Goal: Task Accomplishment & Management: Use online tool/utility

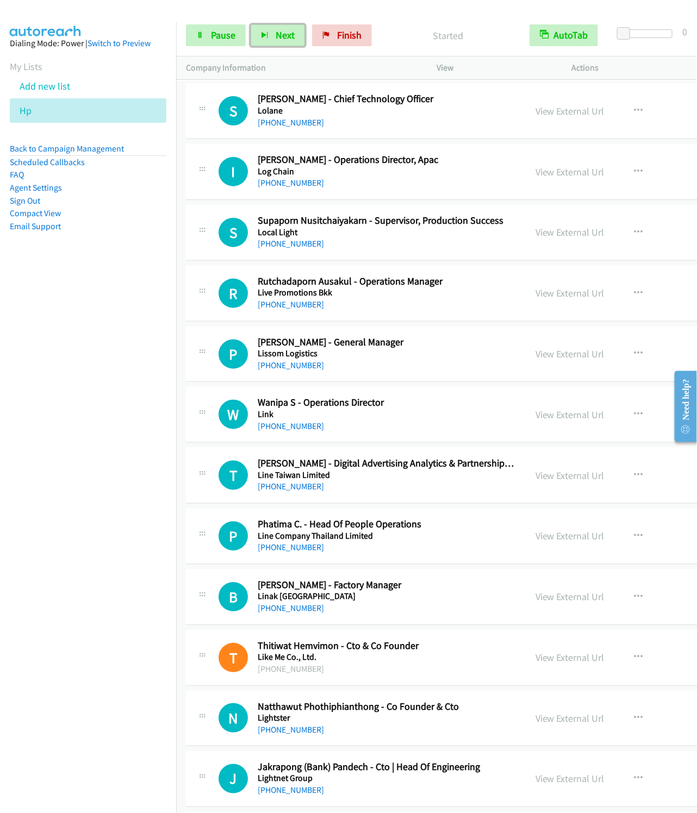
click at [250, 24] on button "Next" at bounding box center [277, 35] width 54 height 22
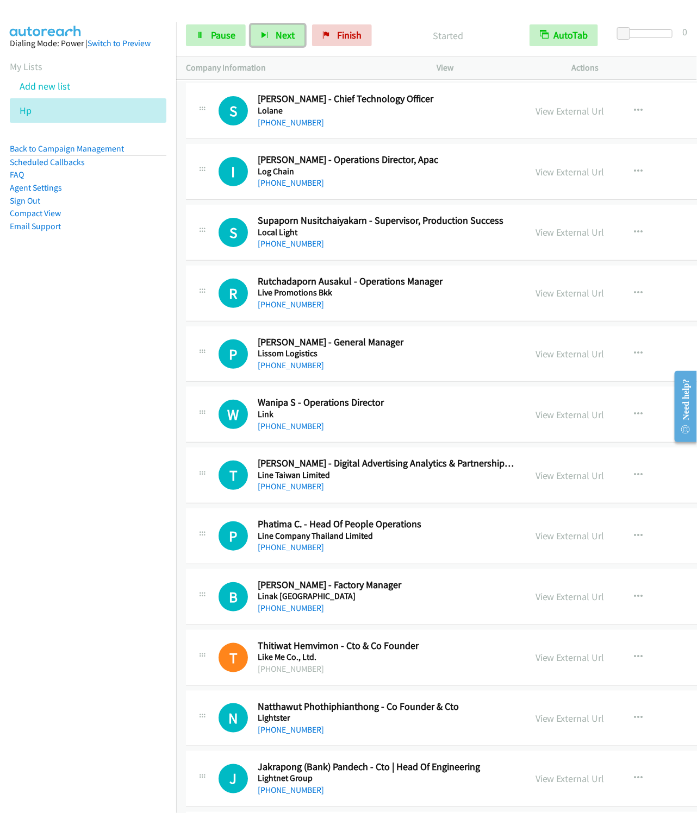
click at [250, 24] on button "Next" at bounding box center [277, 35] width 54 height 22
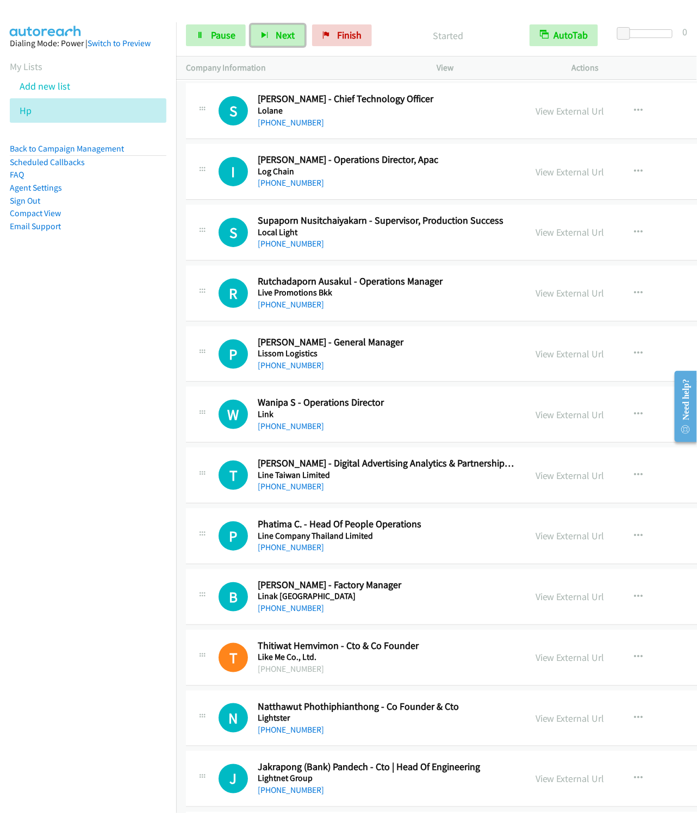
click at [250, 24] on button "Next" at bounding box center [277, 35] width 54 height 22
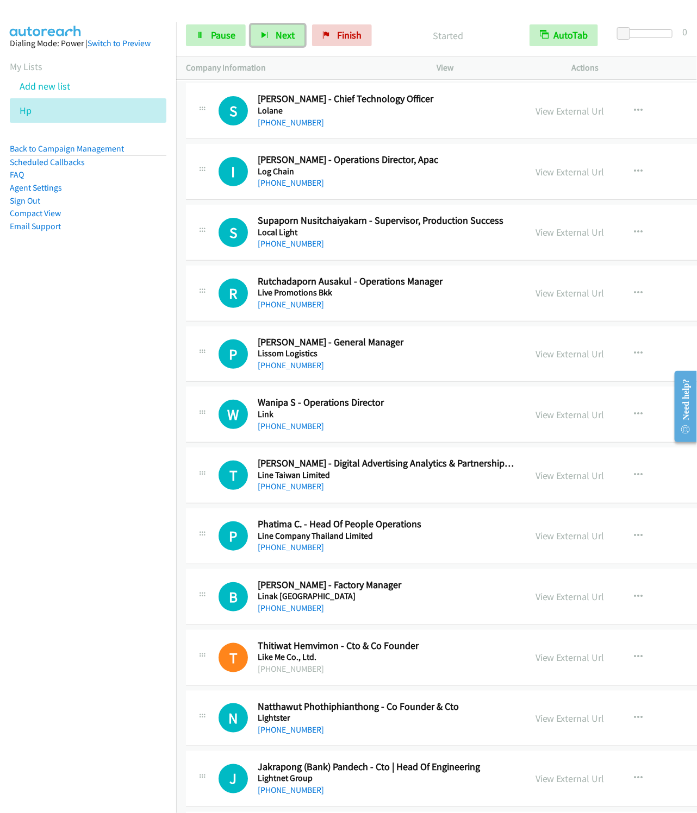
click at [250, 24] on button "Next" at bounding box center [277, 35] width 54 height 22
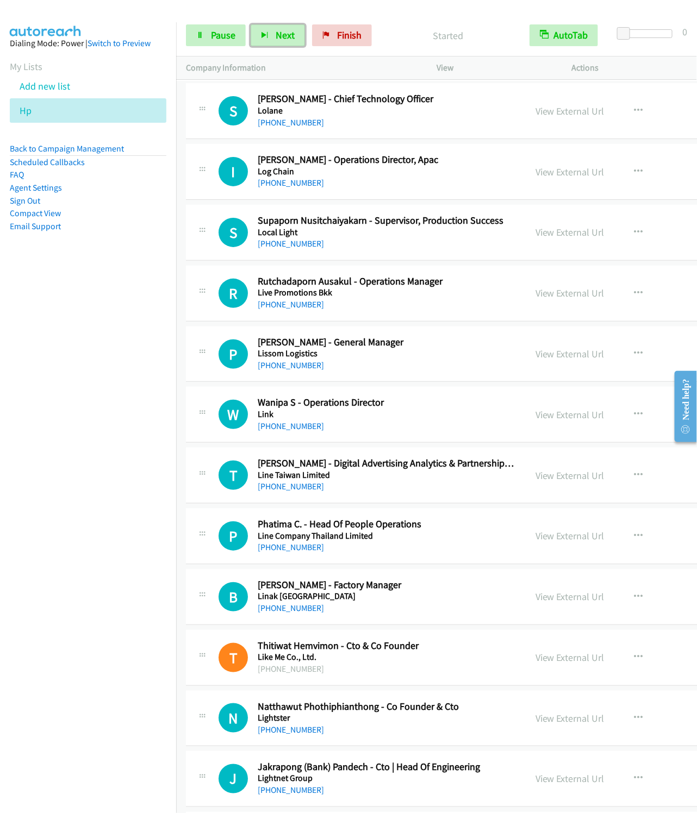
click at [250, 24] on button "Next" at bounding box center [277, 35] width 54 height 22
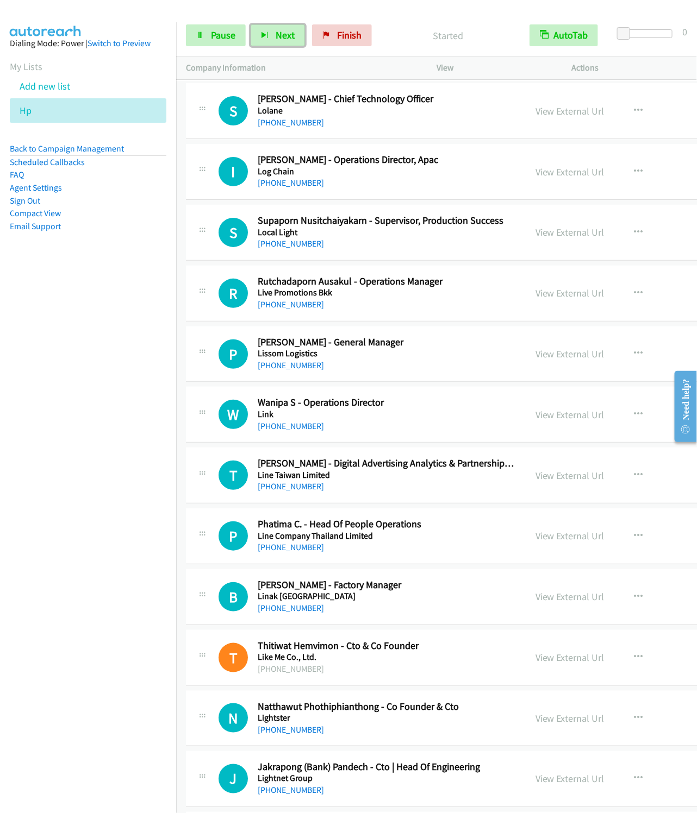
click at [250, 24] on button "Next" at bounding box center [277, 35] width 54 height 22
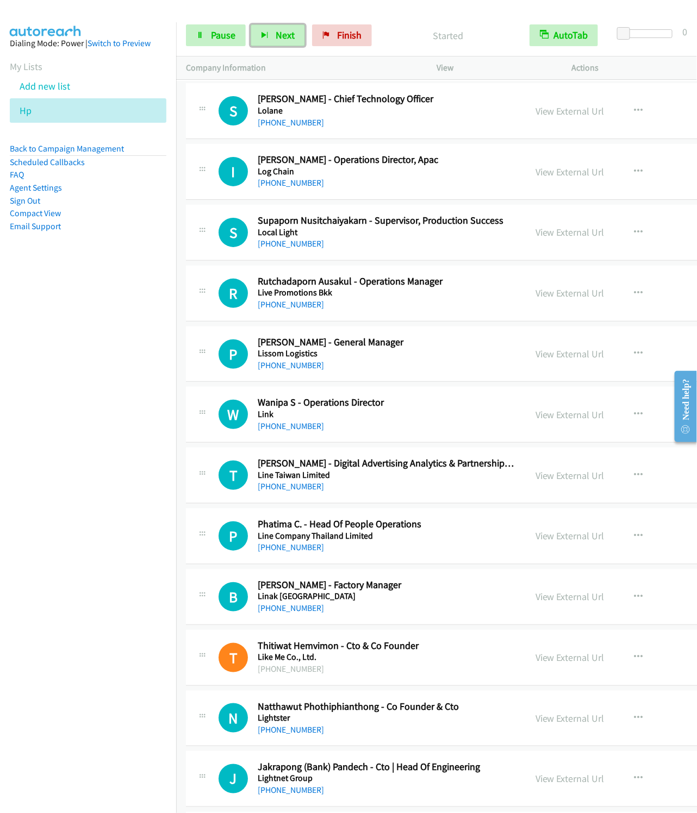
click at [250, 24] on button "Next" at bounding box center [277, 35] width 54 height 22
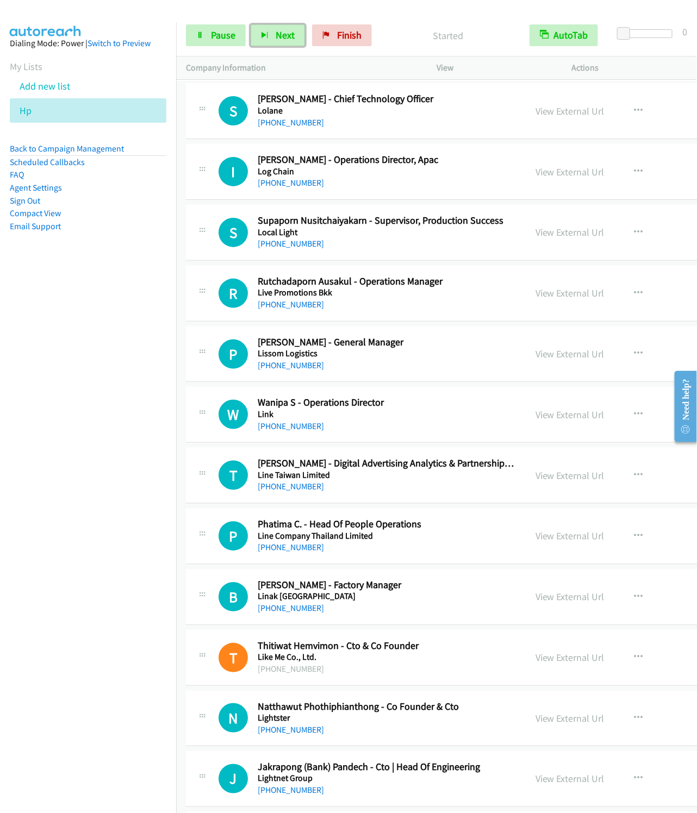
click at [250, 24] on button "Next" at bounding box center [277, 35] width 54 height 22
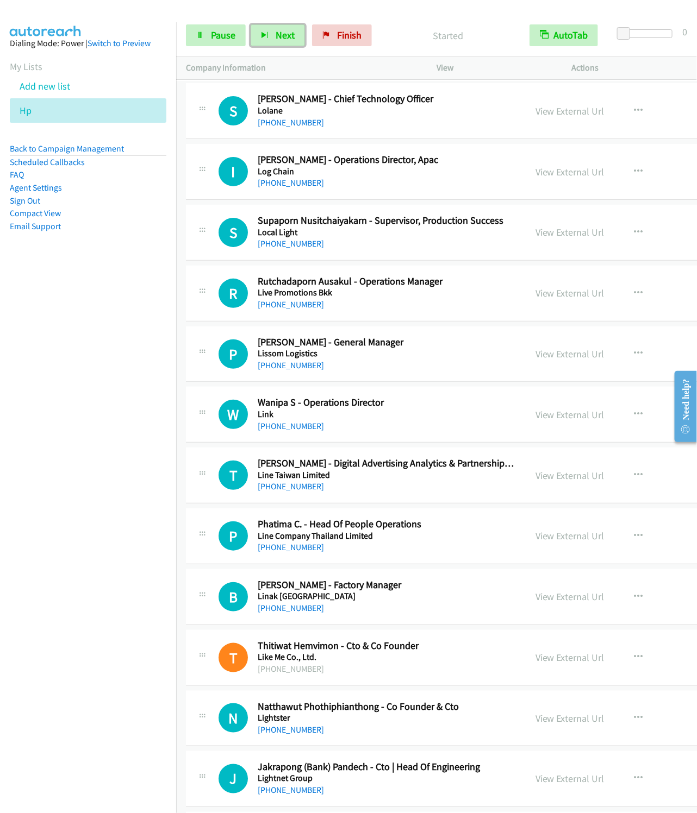
click at [250, 24] on button "Next" at bounding box center [277, 35] width 54 height 22
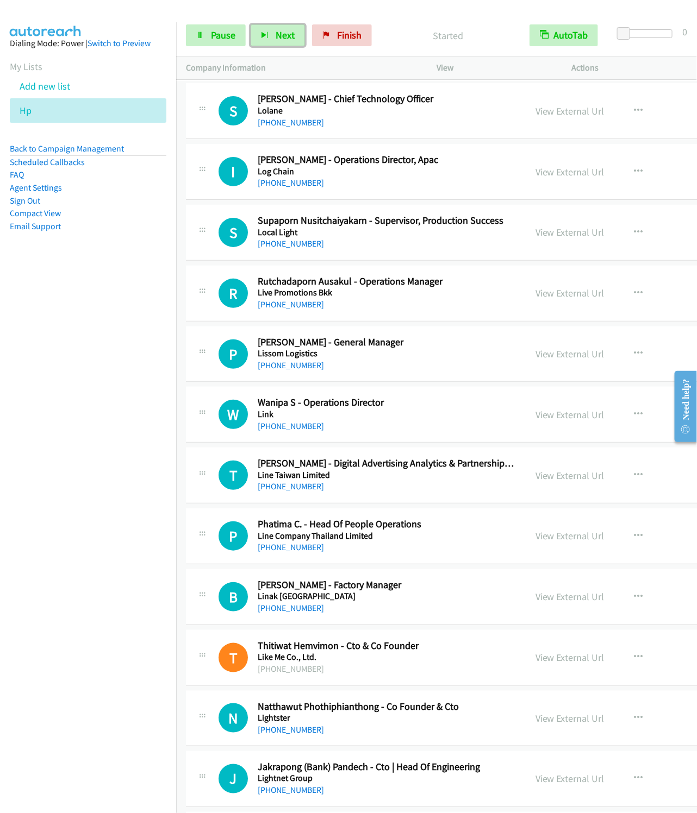
click at [250, 24] on button "Next" at bounding box center [277, 35] width 54 height 22
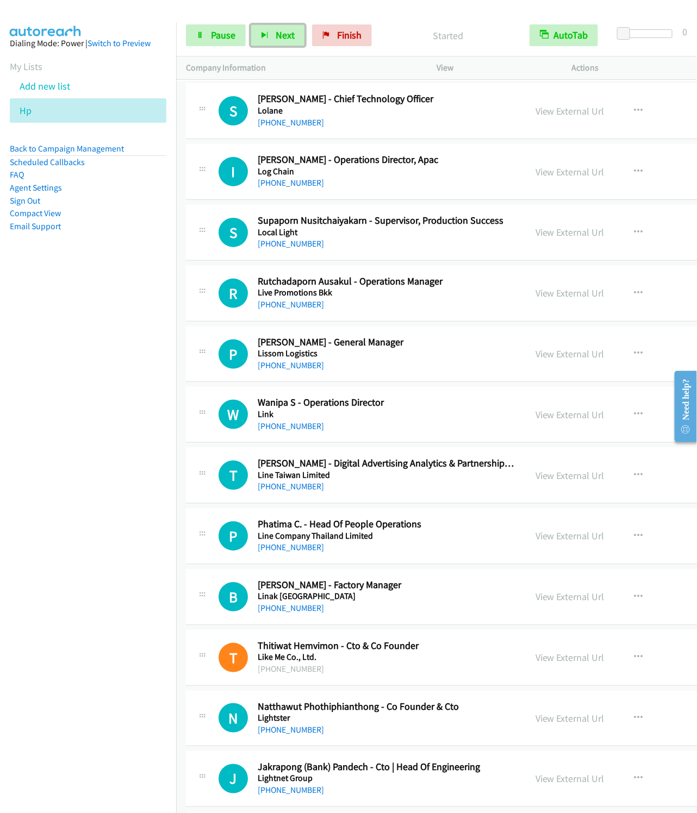
click at [250, 24] on button "Next" at bounding box center [277, 35] width 54 height 22
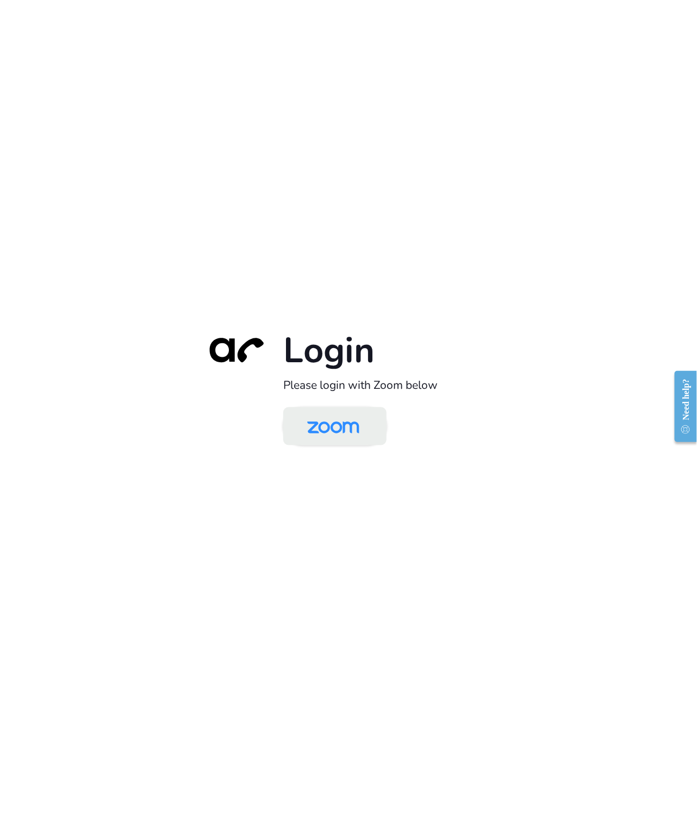
drag, startPoint x: 346, startPoint y: 429, endPoint x: 338, endPoint y: 411, distance: 19.2
click at [346, 429] on img at bounding box center [333, 427] width 75 height 35
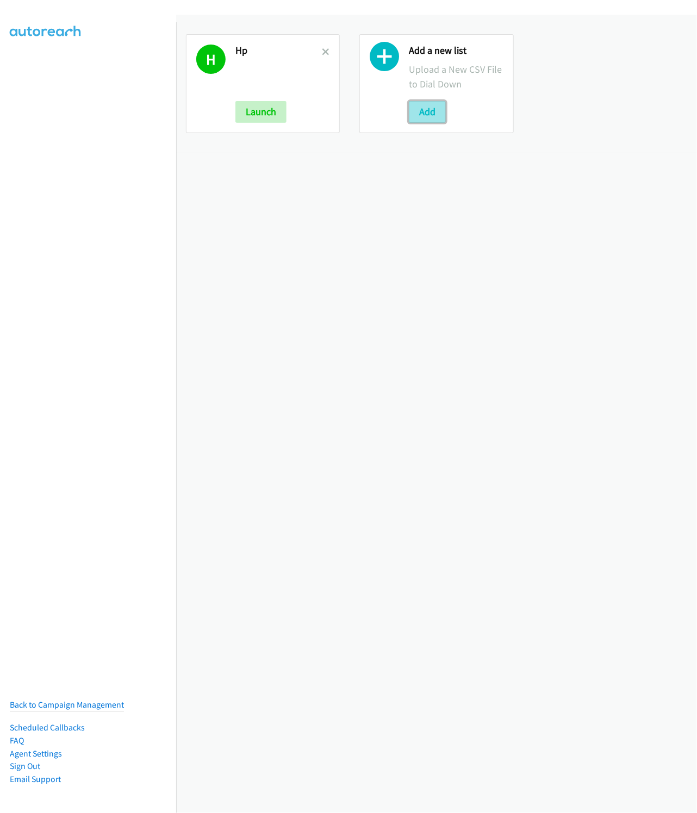
click at [421, 115] on button "Add" at bounding box center [427, 112] width 37 height 22
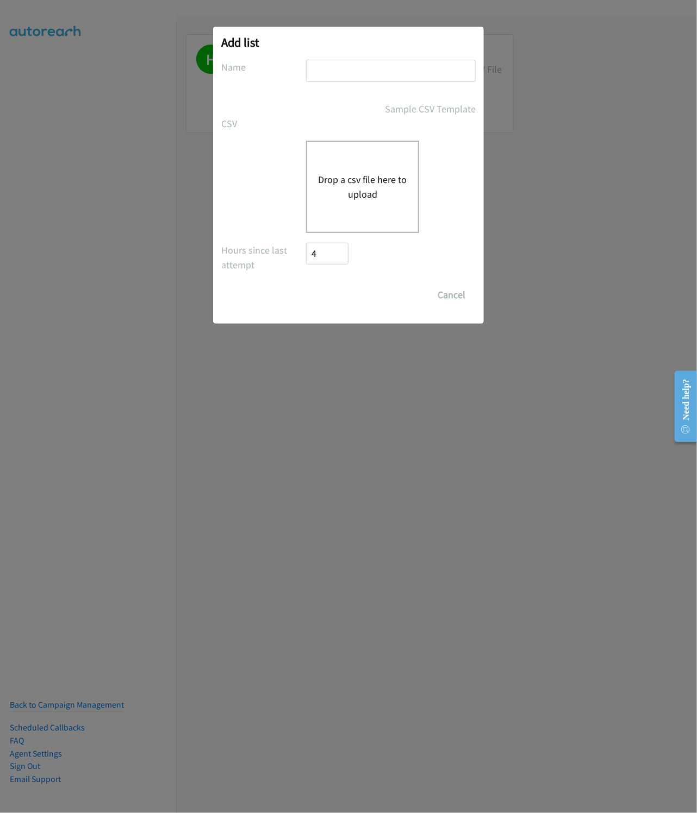
click at [327, 62] on input "text" at bounding box center [391, 71] width 170 height 22
type input "RedHat"
click at [337, 186] on button "Drop a csv file here to upload" at bounding box center [362, 186] width 89 height 29
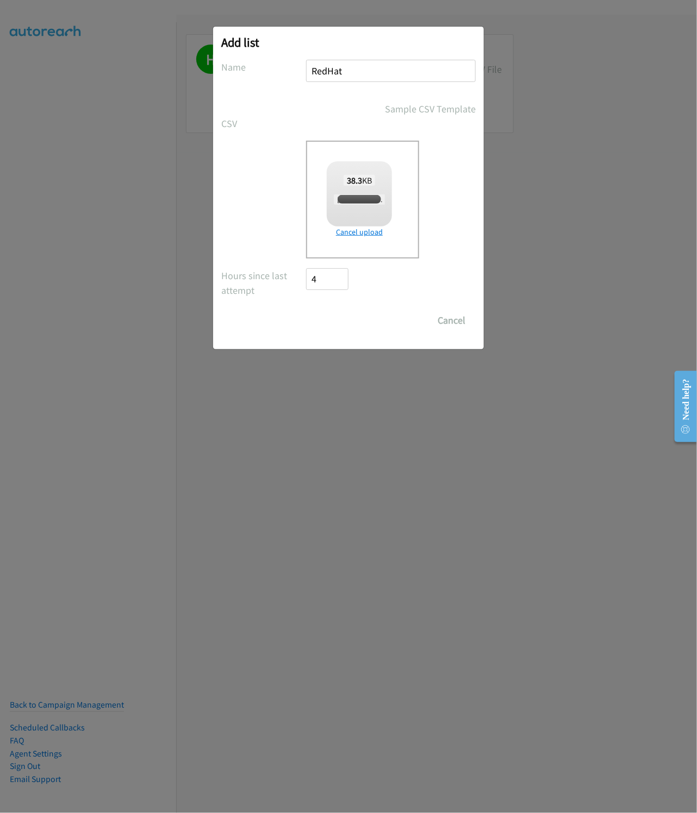
checkbox input "true"
drag, startPoint x: 347, startPoint y: 317, endPoint x: 403, endPoint y: 308, distance: 56.1
click at [347, 317] on input "Save List" at bounding box center [334, 321] width 57 height 22
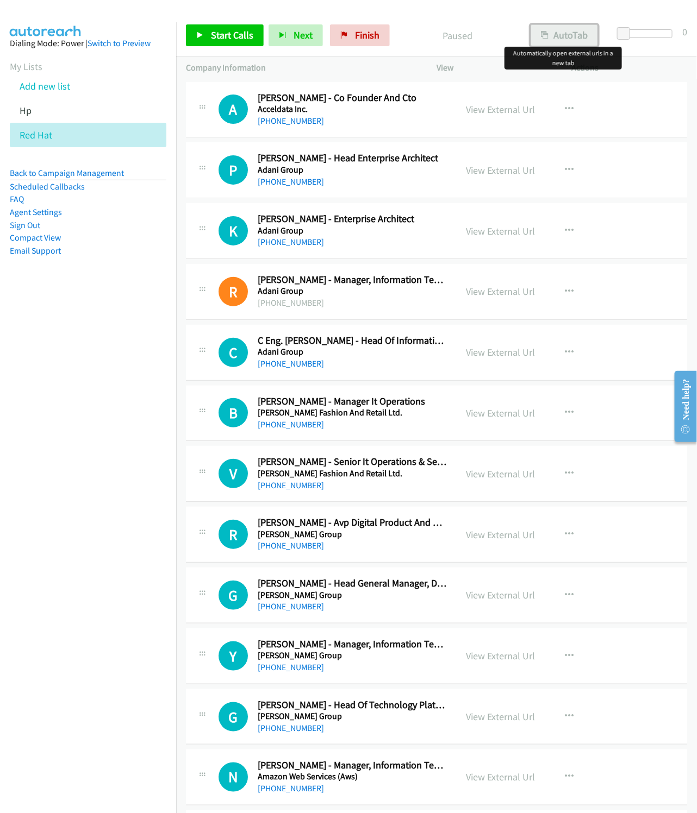
click at [568, 28] on button "AutoTab" at bounding box center [563, 35] width 67 height 22
click at [517, 113] on link "View External Url" at bounding box center [500, 109] width 69 height 12
click at [225, 36] on span "Start Calls" at bounding box center [232, 35] width 42 height 12
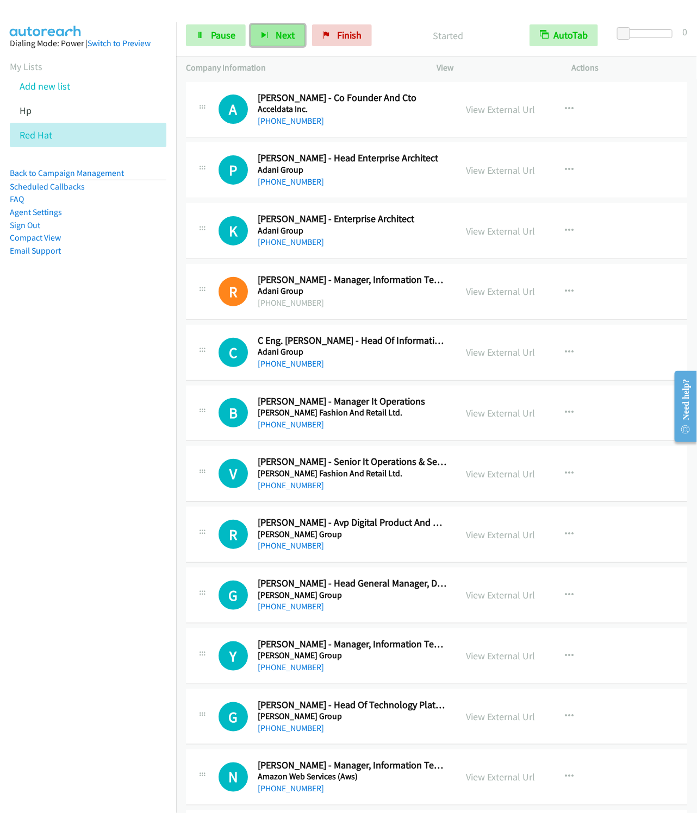
click at [281, 36] on span "Next" at bounding box center [284, 35] width 19 height 12
click at [250, 24] on button "Next" at bounding box center [277, 35] width 54 height 22
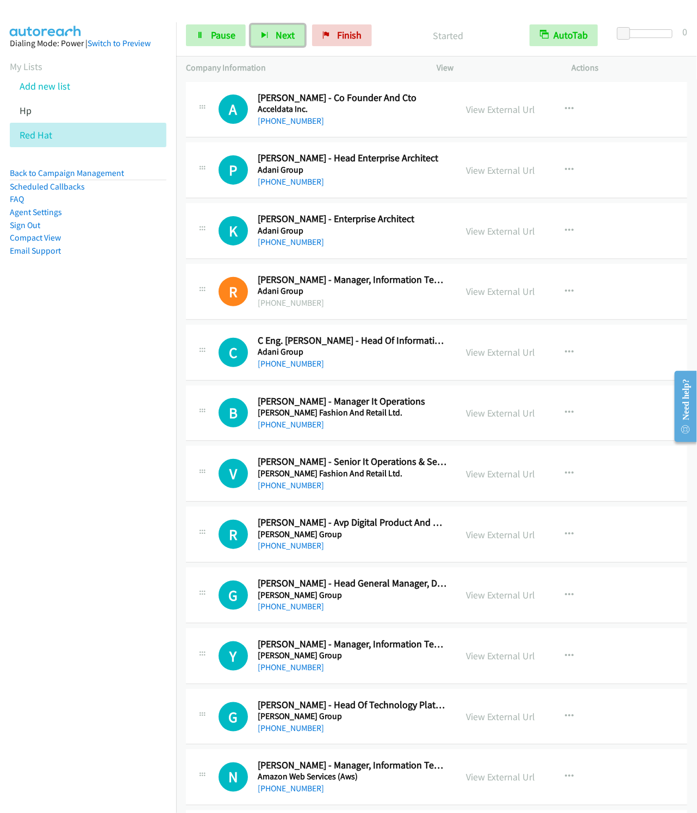
click at [250, 24] on button "Next" at bounding box center [277, 35] width 54 height 22
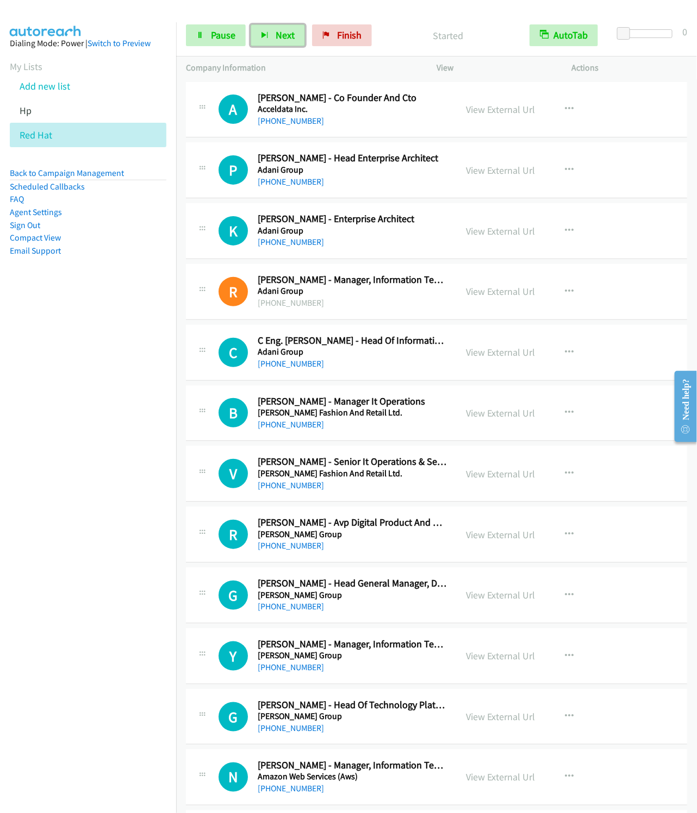
click at [250, 24] on button "Next" at bounding box center [277, 35] width 54 height 22
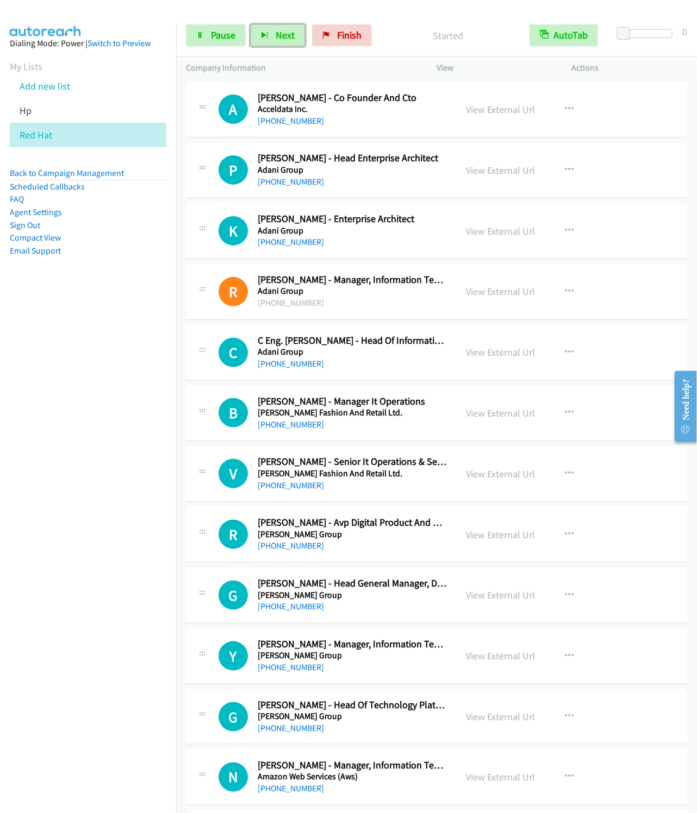
click at [250, 24] on button "Next" at bounding box center [277, 35] width 54 height 22
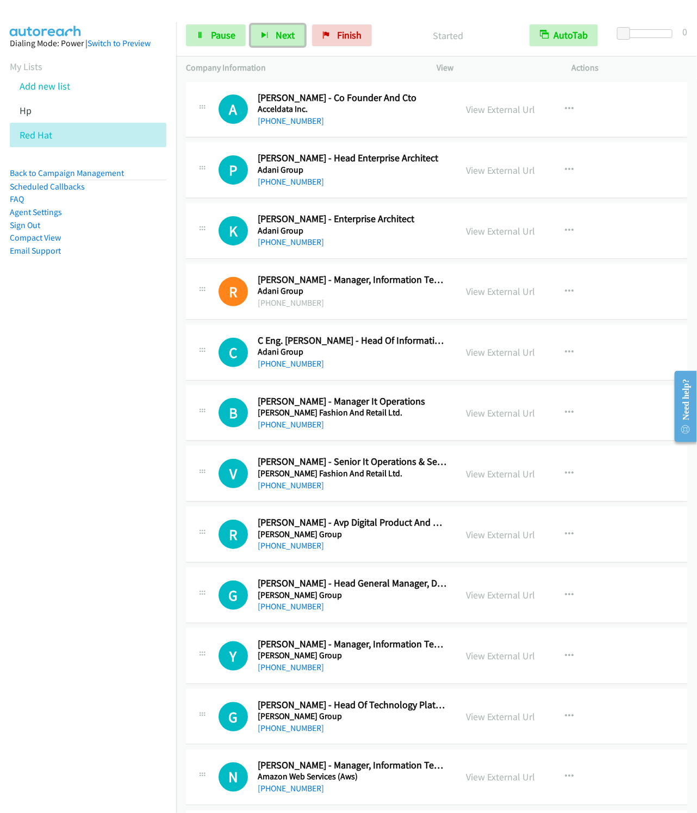
click at [250, 24] on button "Next" at bounding box center [277, 35] width 54 height 22
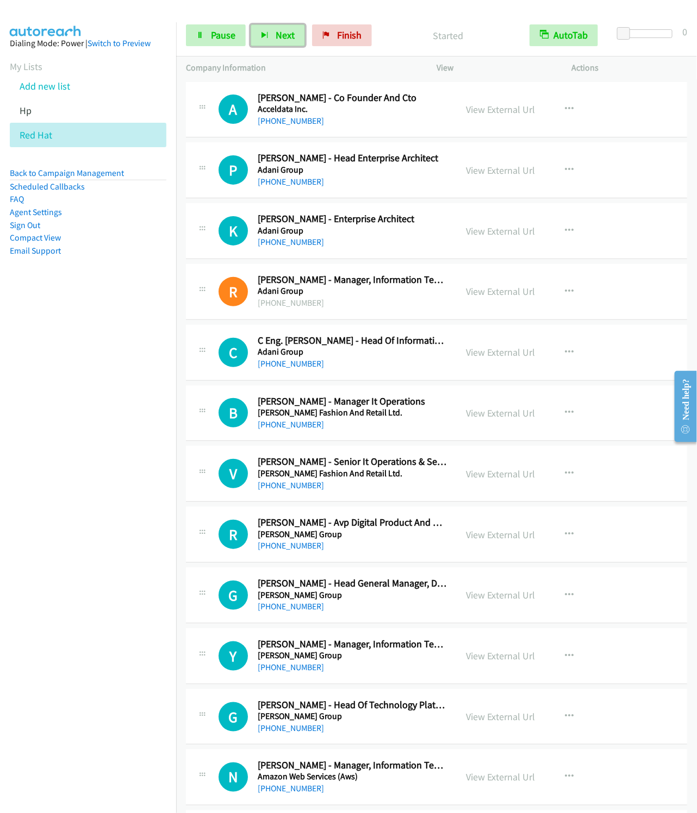
click at [250, 24] on button "Next" at bounding box center [277, 35] width 54 height 22
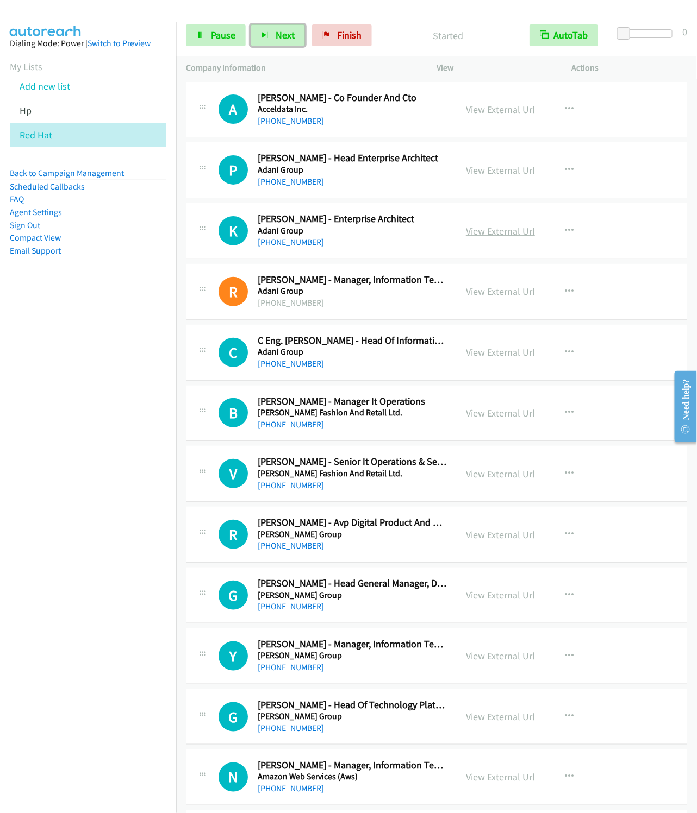
click at [250, 24] on button "Next" at bounding box center [277, 35] width 54 height 22
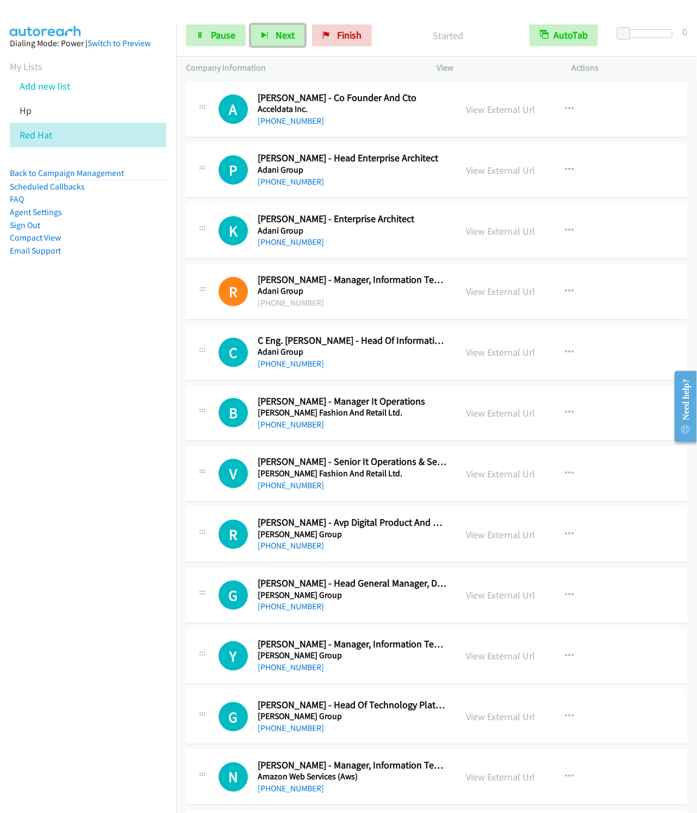
click at [250, 24] on button "Next" at bounding box center [277, 35] width 54 height 22
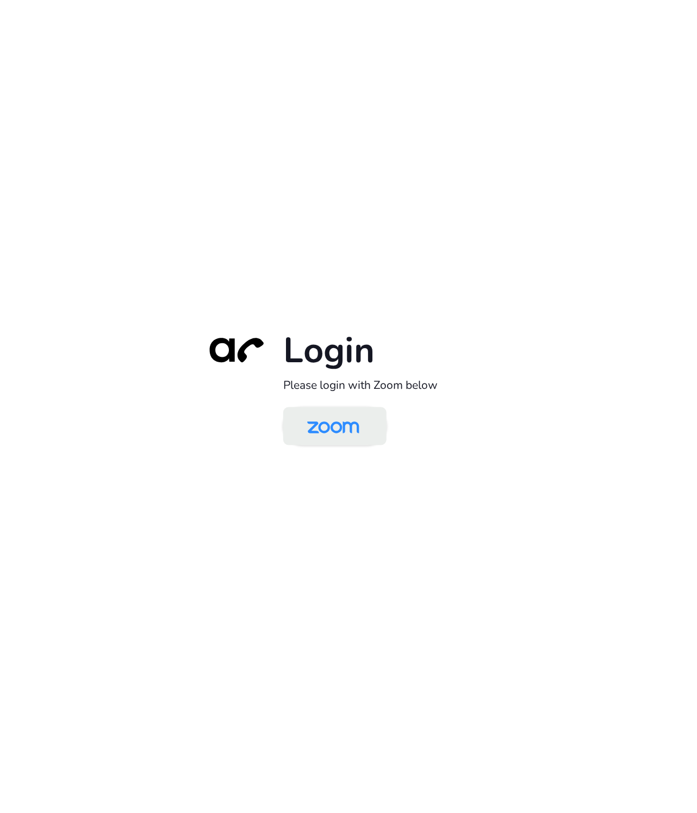
click at [335, 434] on img at bounding box center [333, 427] width 75 height 35
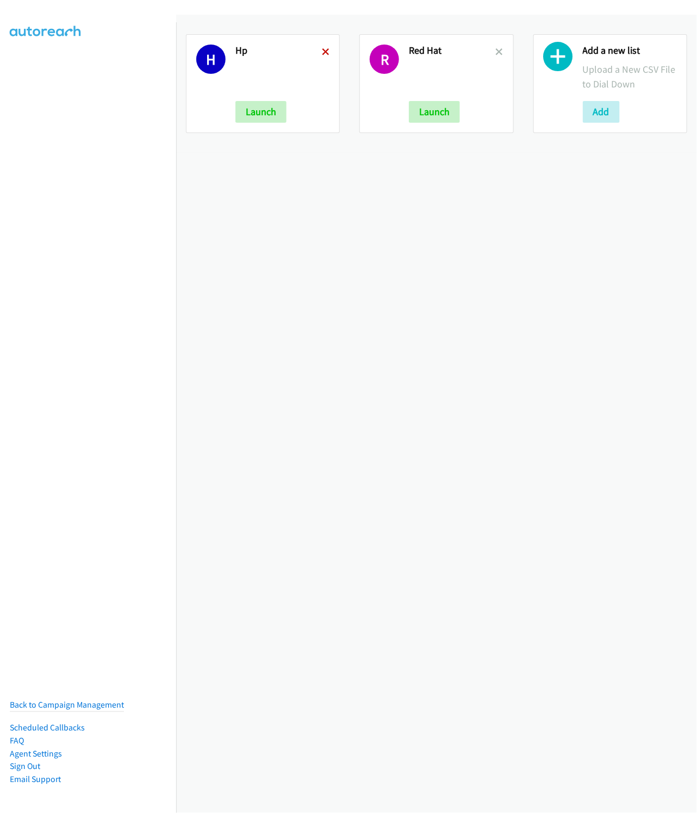
click at [323, 49] on icon at bounding box center [326, 53] width 8 height 8
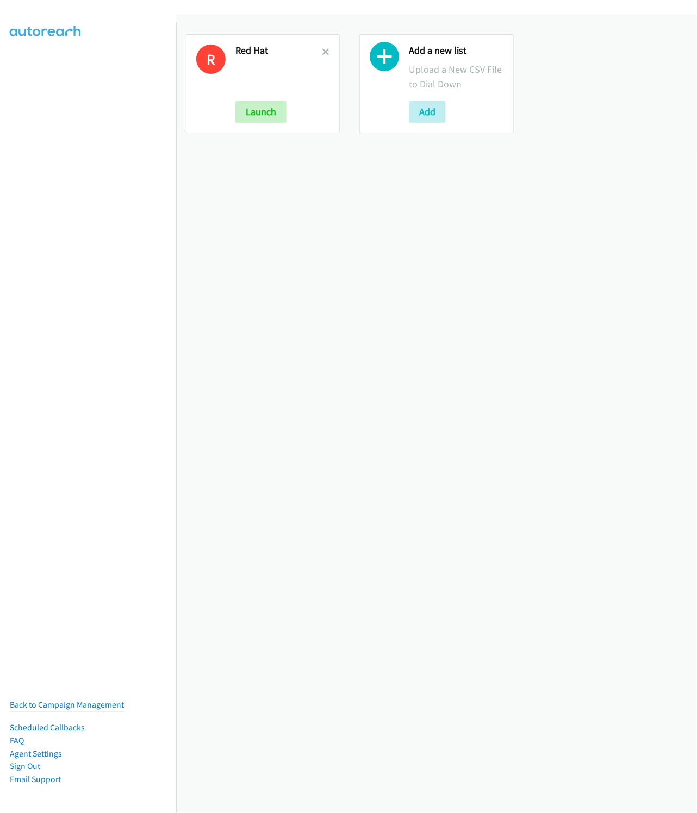
click at [323, 49] on icon at bounding box center [326, 53] width 8 height 8
click at [255, 100] on div "Add a new list Upload a New CSV File to Dial Down Add" at bounding box center [282, 84] width 94 height 78
click at [255, 106] on button "Add" at bounding box center [253, 112] width 37 height 22
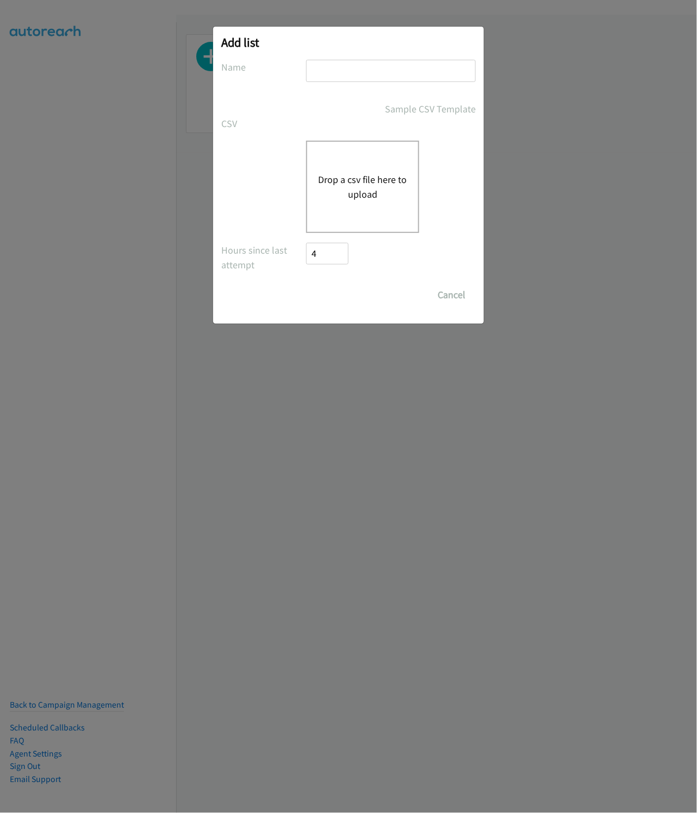
click at [328, 71] on input "text" at bounding box center [391, 71] width 170 height 22
type input "Cisco"
click at [365, 190] on button "Drop a csv file here to upload" at bounding box center [362, 186] width 89 height 29
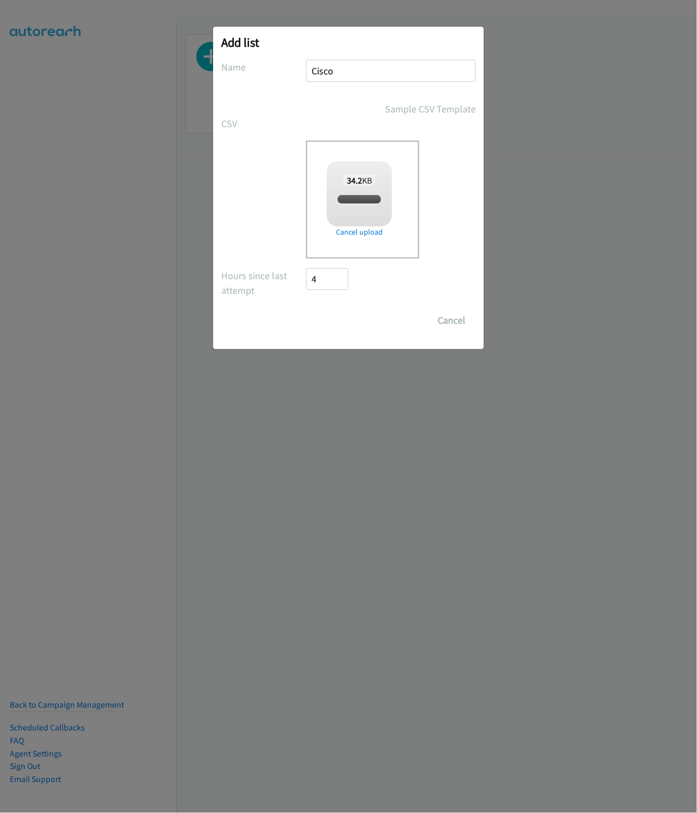
checkbox input "true"
click at [310, 320] on input "Save List" at bounding box center [334, 321] width 57 height 22
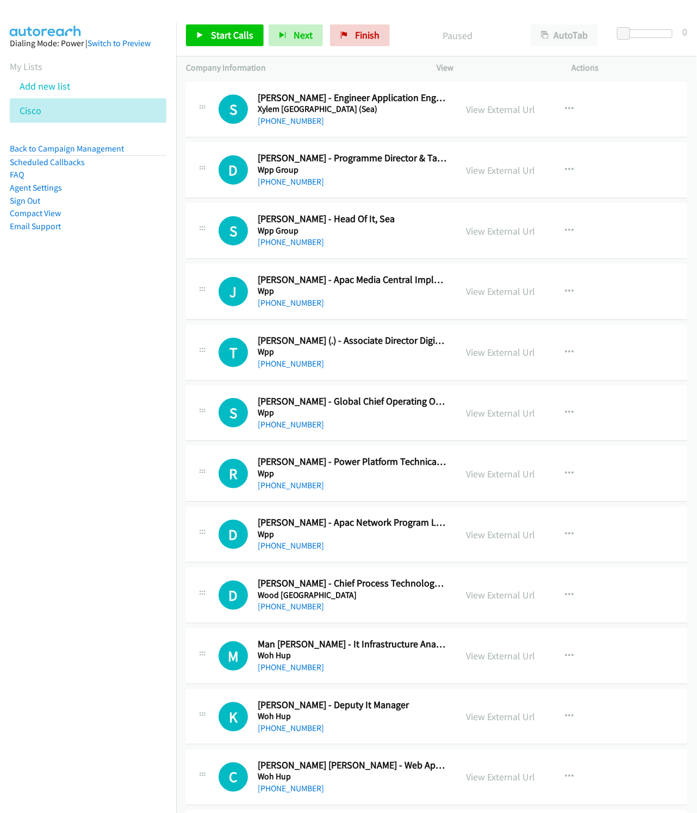
click at [559, 17] on div "Start Calls Pause Next Finish Paused AutoTab AutoTab 0" at bounding box center [436, 36] width 521 height 42
click at [557, 40] on button "AutoTab" at bounding box center [563, 35] width 67 height 22
drag, startPoint x: 503, startPoint y: 101, endPoint x: 253, endPoint y: 122, distance: 250.8
click at [497, 108] on link "View External Url" at bounding box center [500, 109] width 69 height 12
click at [235, 44] on link "Start Calls" at bounding box center [225, 35] width 78 height 22
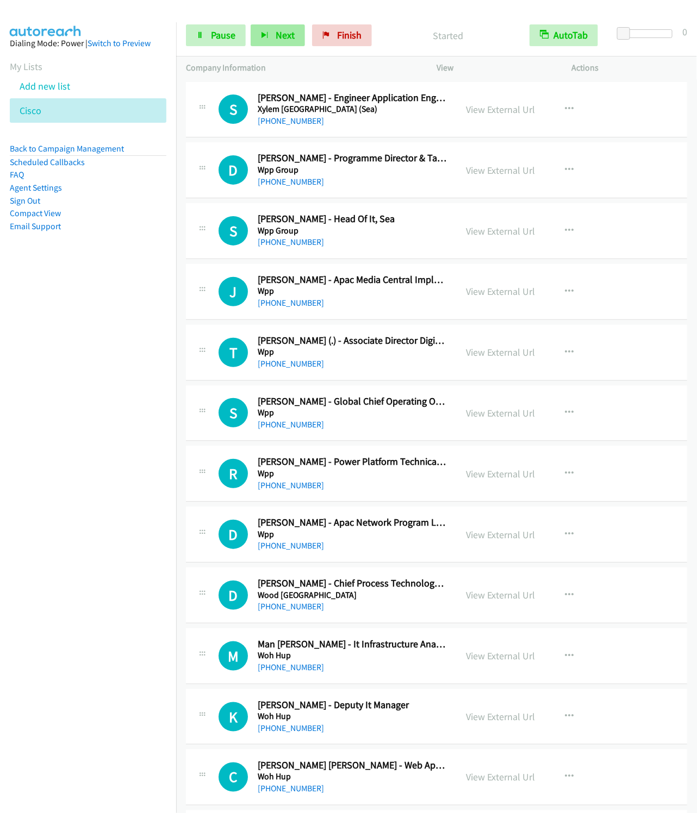
click at [292, 49] on div "Start Calls Pause Next Finish Started AutoTab AutoTab 0" at bounding box center [436, 36] width 521 height 42
click at [292, 44] on button "Next" at bounding box center [277, 35] width 54 height 22
click at [250, 24] on button "Next" at bounding box center [277, 35] width 54 height 22
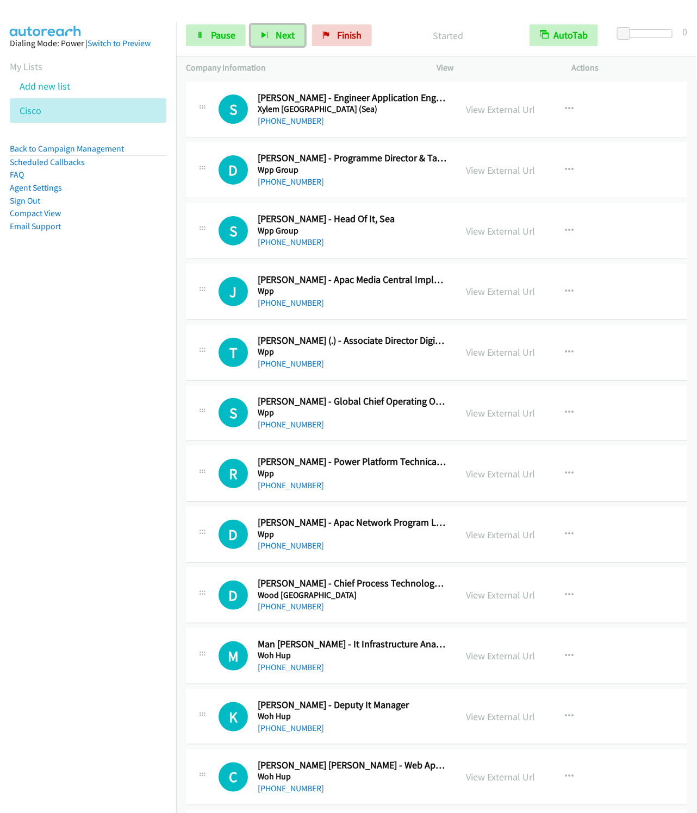
click at [250, 24] on button "Next" at bounding box center [277, 35] width 54 height 22
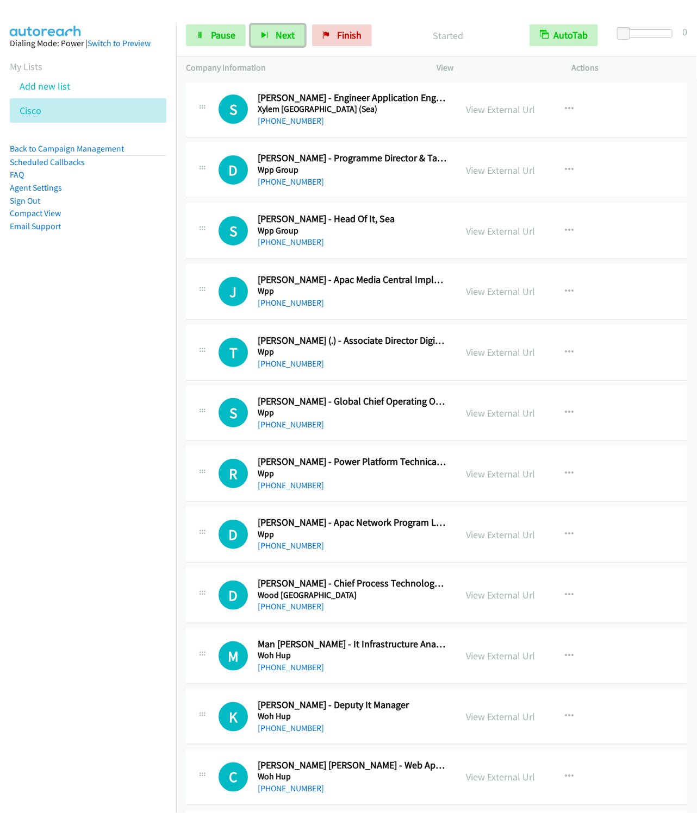
click at [250, 24] on button "Next" at bounding box center [277, 35] width 54 height 22
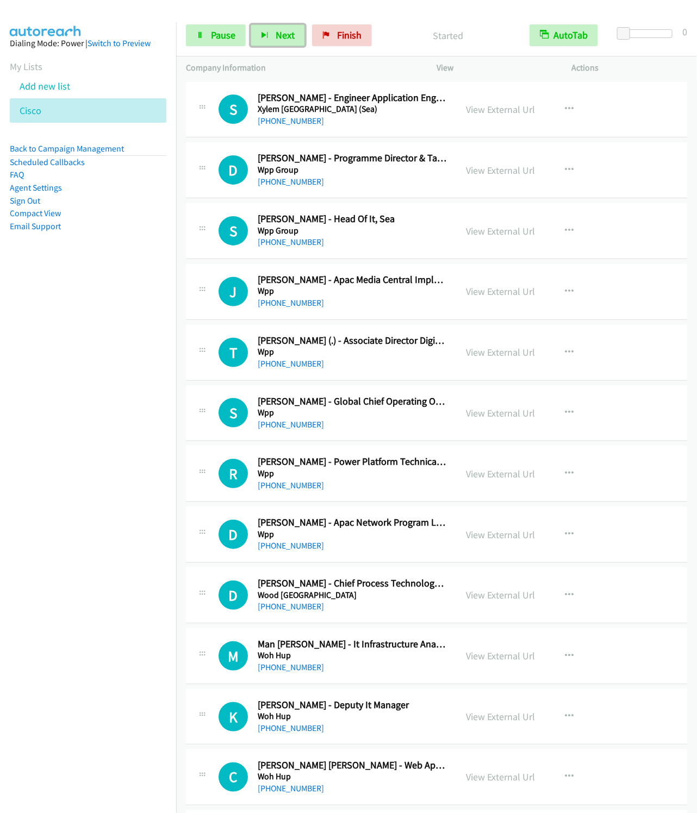
click at [250, 24] on button "Next" at bounding box center [277, 35] width 54 height 22
click at [286, 36] on span "Next" at bounding box center [284, 35] width 19 height 12
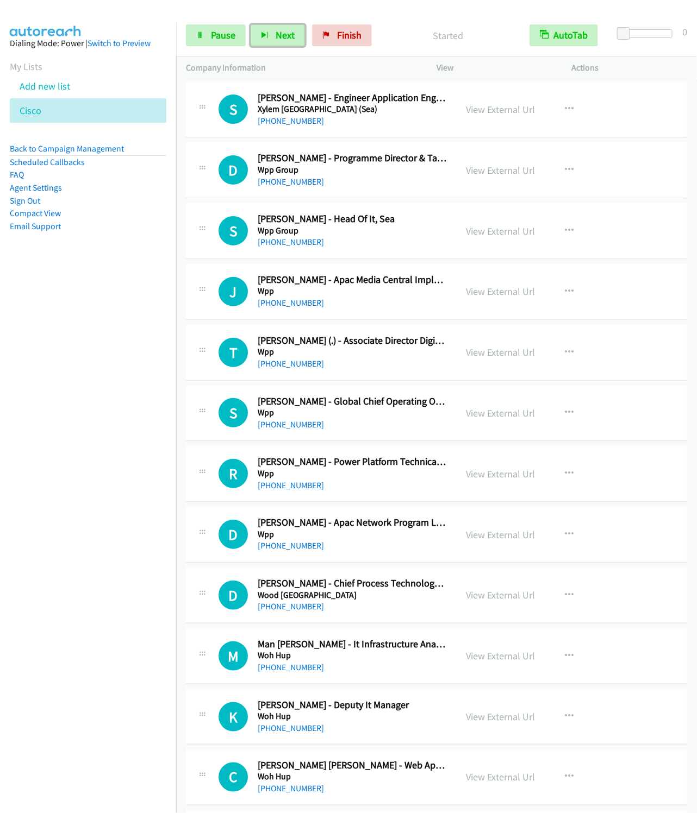
click at [250, 24] on button "Next" at bounding box center [277, 35] width 54 height 22
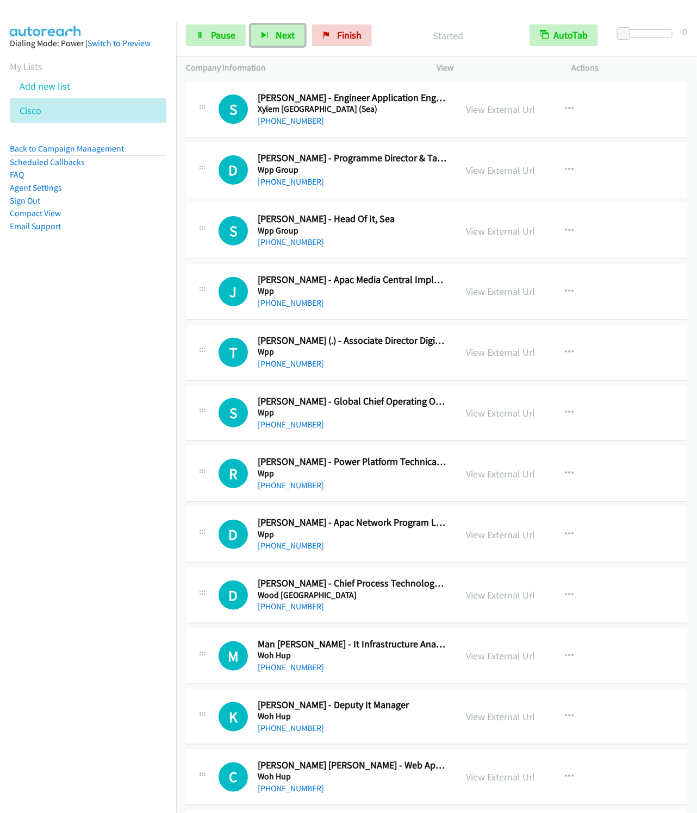
click at [250, 24] on button "Next" at bounding box center [277, 35] width 54 height 22
click at [287, 46] on button "Next" at bounding box center [277, 35] width 54 height 22
click at [250, 24] on button "Next" at bounding box center [277, 35] width 54 height 22
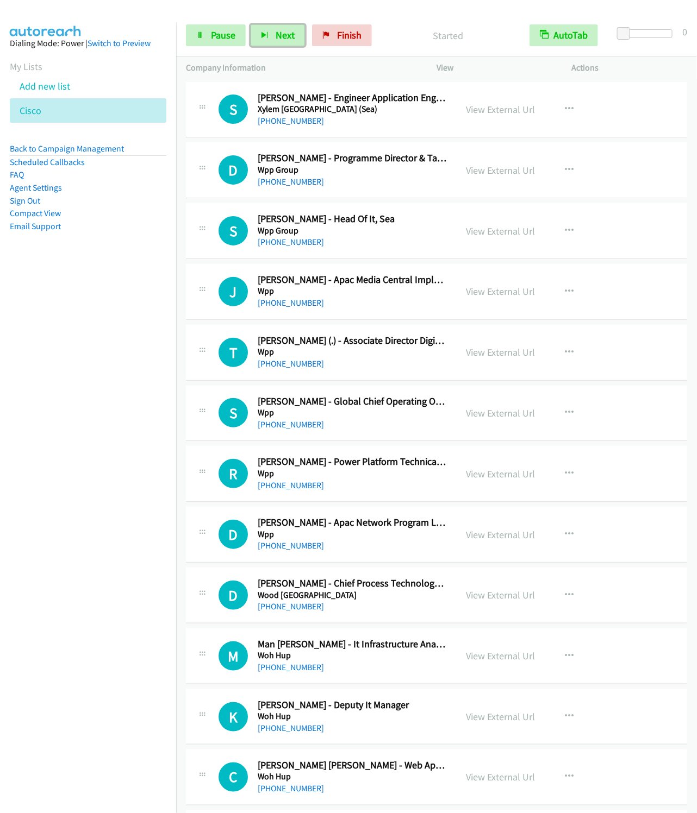
click at [250, 24] on button "Next" at bounding box center [277, 35] width 54 height 22
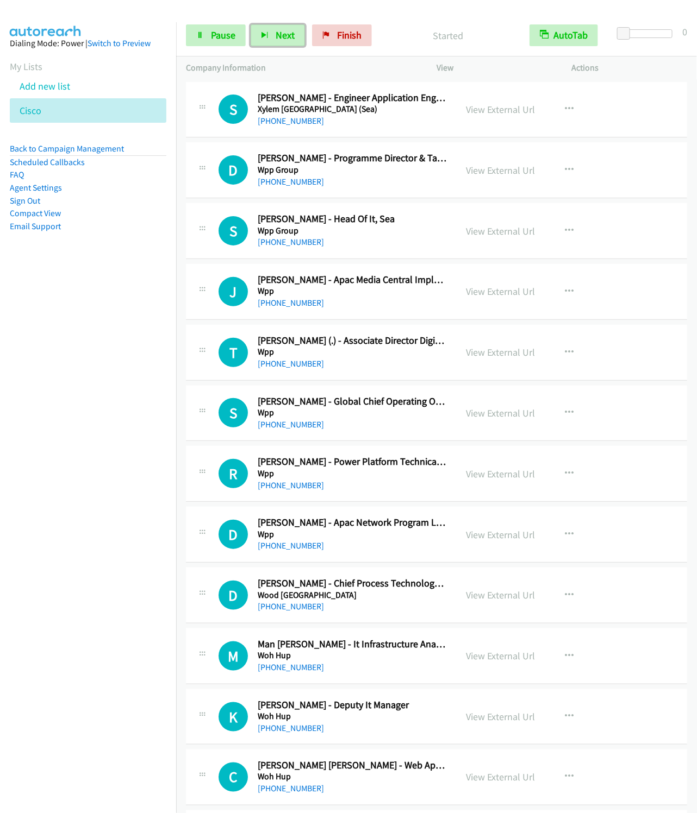
click at [250, 24] on button "Next" at bounding box center [277, 35] width 54 height 22
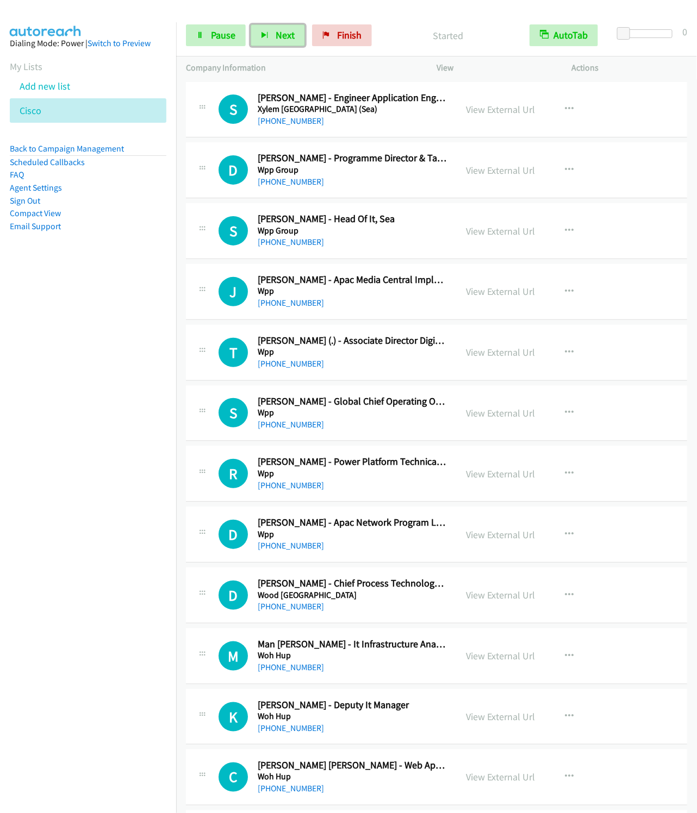
click at [250, 24] on button "Next" at bounding box center [277, 35] width 54 height 22
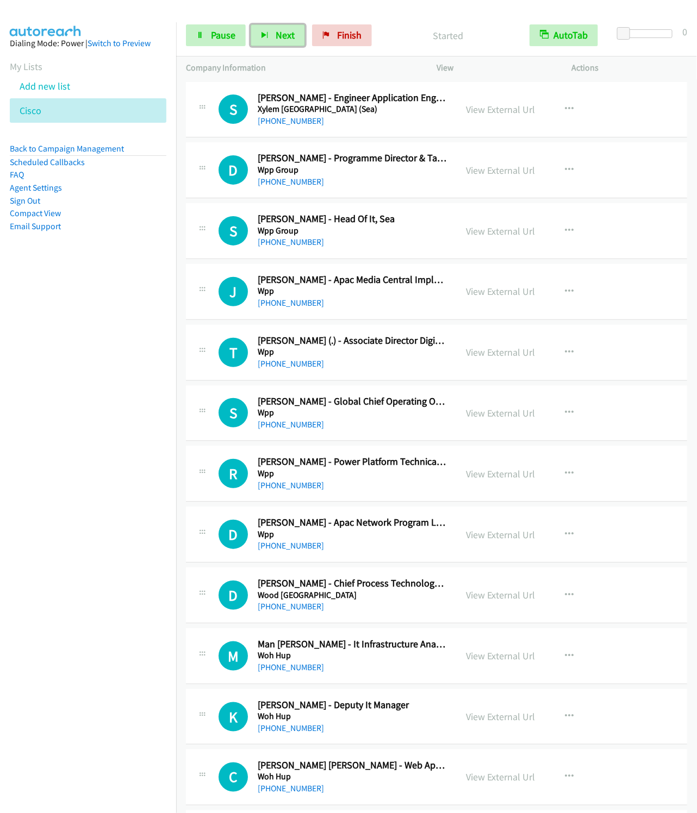
click at [250, 24] on button "Next" at bounding box center [277, 35] width 54 height 22
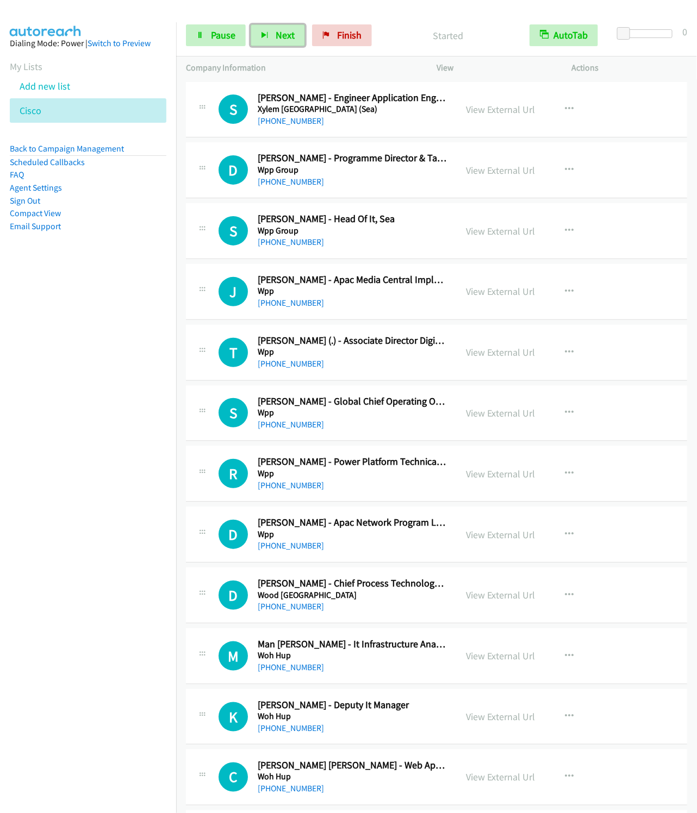
click at [250, 24] on button "Next" at bounding box center [277, 35] width 54 height 22
drag, startPoint x: 357, startPoint y: 40, endPoint x: 218, endPoint y: 20, distance: 140.0
click at [357, 40] on span "Finish" at bounding box center [349, 35] width 24 height 12
